Goal: Information Seeking & Learning: Learn about a topic

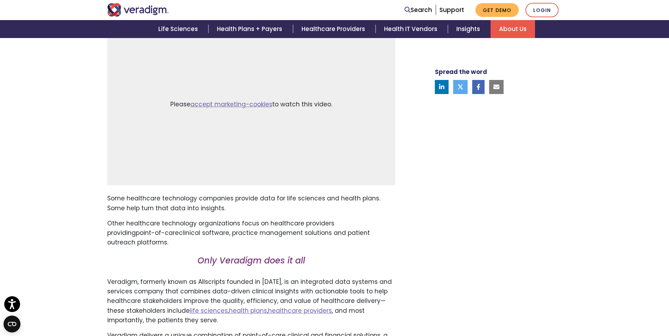
scroll to position [247, 0]
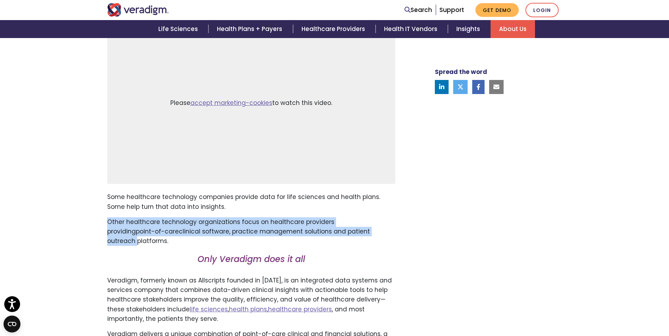
drag, startPoint x: 106, startPoint y: 220, endPoint x: 371, endPoint y: 229, distance: 265.6
click at [371, 229] on div "Transforming health, Insightfully . Please accept marketing-cookies to watch th…" at bounding box center [257, 216] width 310 height 441
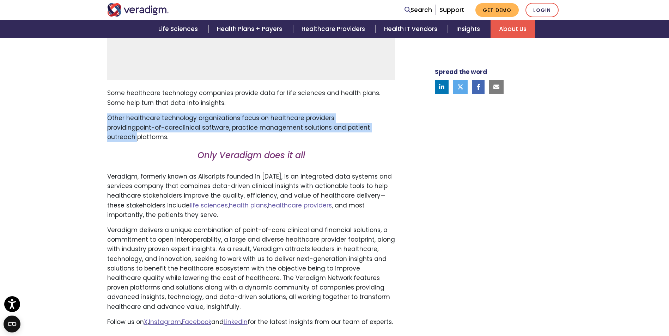
scroll to position [353, 0]
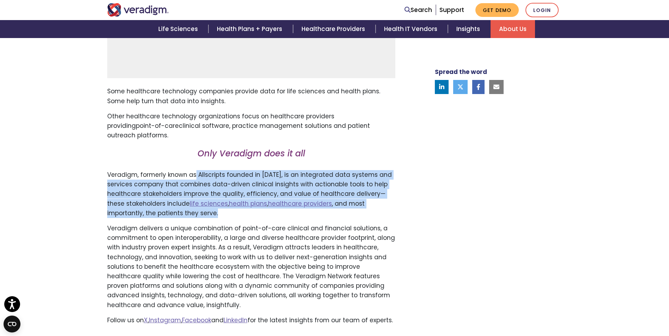
drag, startPoint x: 194, startPoint y: 173, endPoint x: 374, endPoint y: 216, distance: 185.6
click at [374, 216] on p "Veradigm, formerly known as Allscripts founded in [DATE], is an integrated data…" at bounding box center [251, 194] width 288 height 48
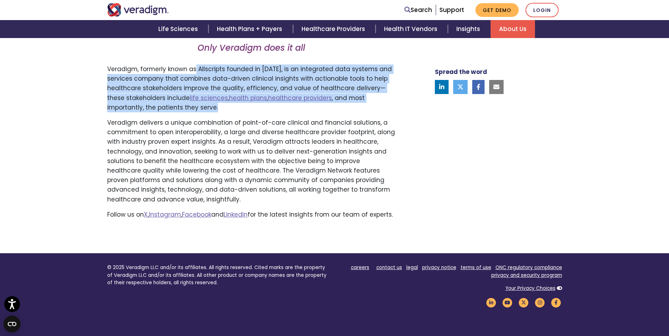
scroll to position [282, 0]
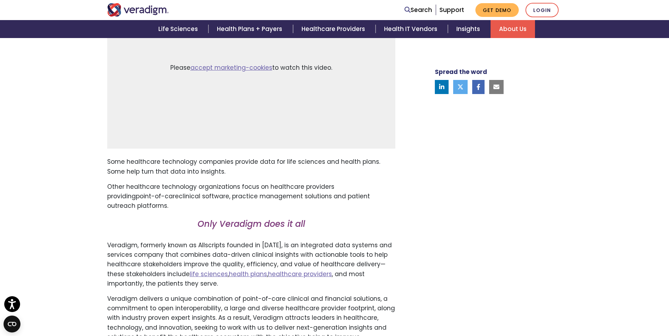
click at [417, 190] on div "Spread the word" at bounding box center [489, 181] width 155 height 441
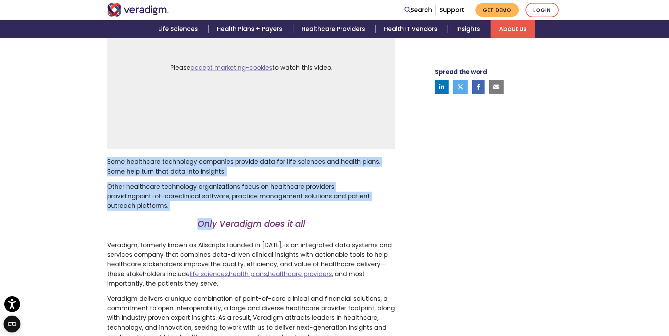
drag, startPoint x: 108, startPoint y: 163, endPoint x: 212, endPoint y: 211, distance: 114.4
click at [212, 211] on div "Transforming health, Insightfully . Please accept marketing-cookies to watch th…" at bounding box center [257, 181] width 310 height 441
click at [146, 230] on h3 "Only Veradigm does it all" at bounding box center [251, 227] width 288 height 16
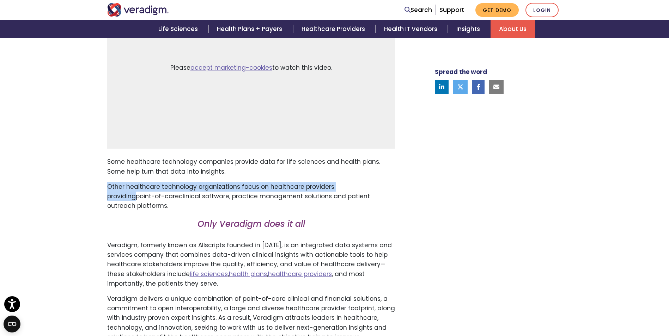
drag, startPoint x: 108, startPoint y: 185, endPoint x: 361, endPoint y: 186, distance: 253.1
click at [361, 186] on p "Other healthcare technology organizations focus on healthcare providers providi…" at bounding box center [251, 196] width 288 height 29
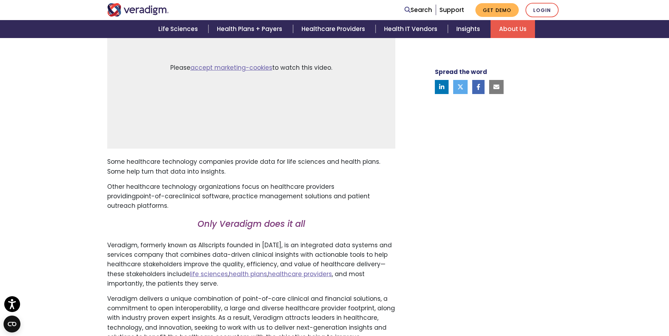
click at [173, 224] on h3 "Only Veradigm does it all" at bounding box center [251, 227] width 288 height 16
drag, startPoint x: 106, startPoint y: 183, endPoint x: 381, endPoint y: 204, distance: 275.8
click at [381, 204] on div "Transforming health, Insightfully . Please accept marketing-cookies to watch th…" at bounding box center [257, 181] width 310 height 441
drag, startPoint x: 157, startPoint y: 220, endPoint x: 164, endPoint y: 215, distance: 8.2
click at [158, 220] on h3 "Only Veradigm does it all" at bounding box center [251, 227] width 288 height 16
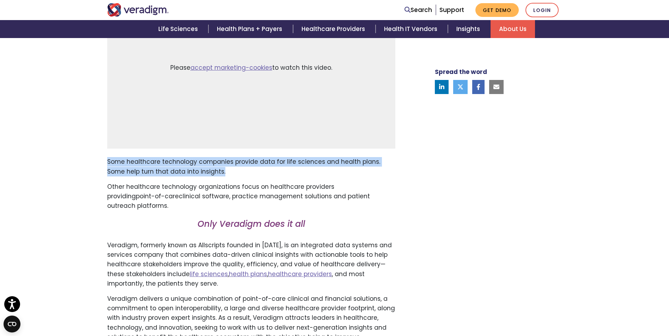
drag, startPoint x: 108, startPoint y: 161, endPoint x: 219, endPoint y: 172, distance: 112.3
click at [219, 172] on p "Some healthcare technology companies provide data for life sciences and health …" at bounding box center [251, 166] width 288 height 19
